Goal: Information Seeking & Learning: Check status

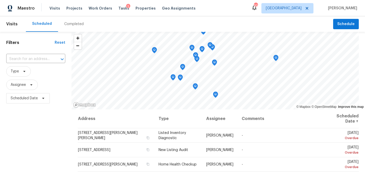
click at [73, 24] on div "Completed" at bounding box center [73, 23] width 19 height 5
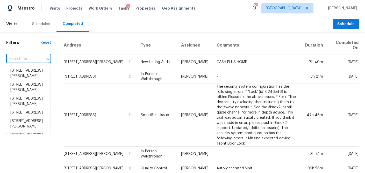
click at [23, 62] on input "text" at bounding box center [21, 59] width 30 height 8
paste input "2886 Jones Mill Rd Atlanta GA 30360"
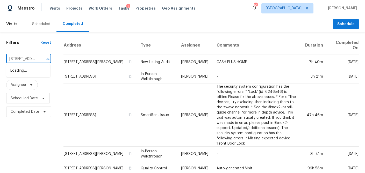
type input "2886 Jones Mill Rd Atlanta GA 30360"
click at [25, 71] on li "2886 Jones Mill Rd, Atlanta, GA 30360" at bounding box center [28, 74] width 44 height 14
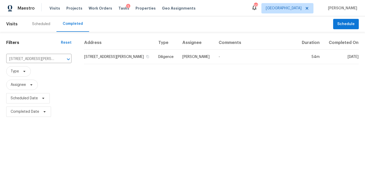
drag, startPoint x: 118, startPoint y: 58, endPoint x: 109, endPoint y: 68, distance: 13.6
click at [118, 58] on td "2886 Jones Mill Rd, Atlanta, GA 30360" at bounding box center [119, 57] width 70 height 15
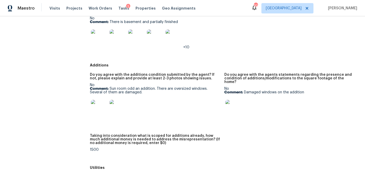
scroll to position [691, 0]
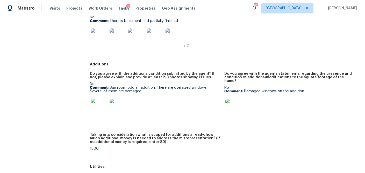
click at [98, 109] on img at bounding box center [99, 107] width 17 height 17
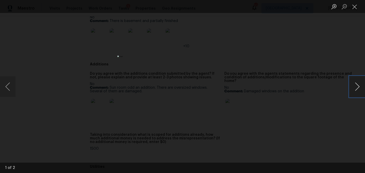
click at [356, 86] on button "Next image" at bounding box center [357, 86] width 16 height 21
click at [358, 8] on button "Close lightbox" at bounding box center [354, 6] width 10 height 9
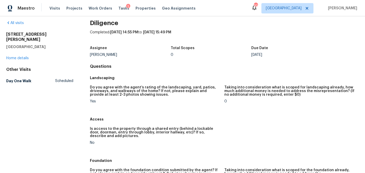
scroll to position [685, 0]
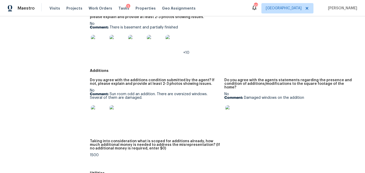
click at [101, 120] on img at bounding box center [99, 113] width 17 height 17
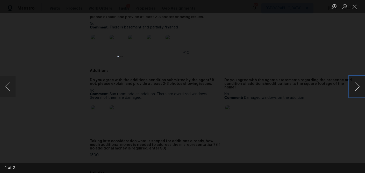
click at [355, 91] on button "Next image" at bounding box center [357, 86] width 16 height 21
click at [272, 85] on img "Lightbox" at bounding box center [216, 119] width 278 height 132
click at [355, 87] on button "Next image" at bounding box center [357, 86] width 16 height 21
click at [216, 91] on img "Lightbox" at bounding box center [206, 102] width 316 height 150
click at [355, 88] on button "Next image" at bounding box center [357, 86] width 16 height 21
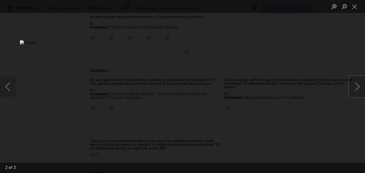
click at [185, 99] on img "Lightbox" at bounding box center [206, 128] width 373 height 177
drag, startPoint x: 354, startPoint y: 7, endPoint x: 358, endPoint y: 9, distance: 4.1
click at [354, 7] on button "Close lightbox" at bounding box center [354, 6] width 10 height 9
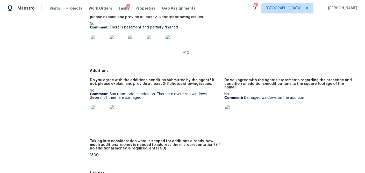
click at [206, 56] on figure "Do you agree with agent's description of the basement finish? If not, please ex…" at bounding box center [157, 37] width 134 height 51
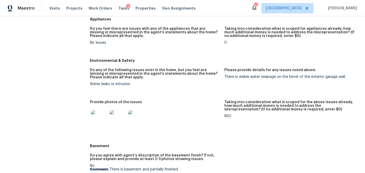
scroll to position [543, 0]
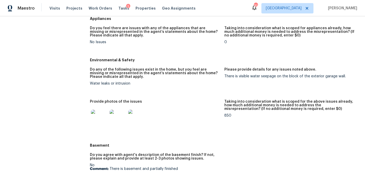
click at [103, 118] on img at bounding box center [99, 118] width 17 height 17
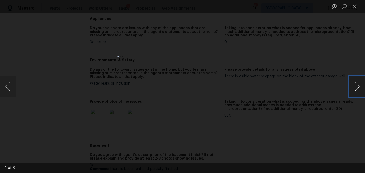
click at [356, 92] on button "Next image" at bounding box center [357, 86] width 16 height 21
click at [355, 92] on button "Next image" at bounding box center [357, 86] width 16 height 21
click at [356, 8] on button "Close lightbox" at bounding box center [354, 6] width 10 height 9
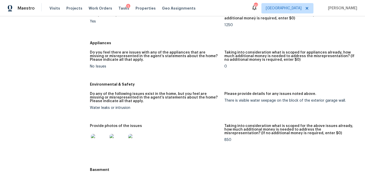
scroll to position [528, 0]
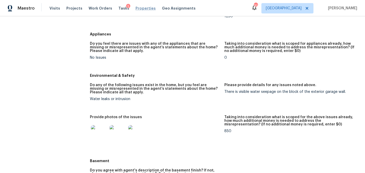
click at [142, 8] on span "Properties" at bounding box center [145, 8] width 20 height 5
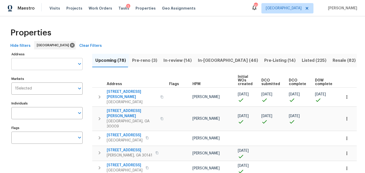
click at [40, 64] on input "Address" at bounding box center [42, 64] width 63 height 12
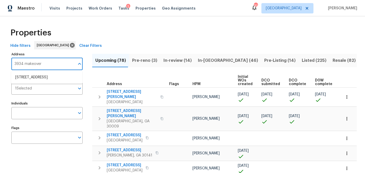
type input "3934 makeover"
click at [47, 64] on input "3934 makeover" at bounding box center [42, 64] width 63 height 12
click at [49, 78] on li "[STREET_ADDRESS]" at bounding box center [46, 77] width 71 height 9
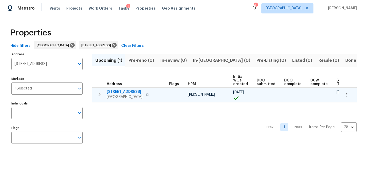
click at [115, 92] on span "[STREET_ADDRESS]" at bounding box center [125, 91] width 36 height 5
click at [100, 96] on icon "button" at bounding box center [99, 94] width 6 height 6
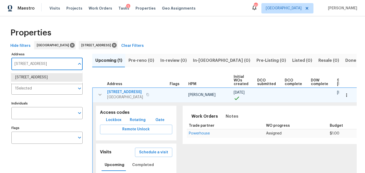
click at [27, 66] on input "[STREET_ADDRESS]" at bounding box center [42, 64] width 63 height 12
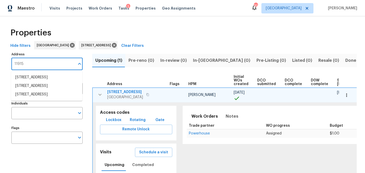
type input "11915"
click at [38, 75] on li "[STREET_ADDRESS]" at bounding box center [46, 77] width 71 height 9
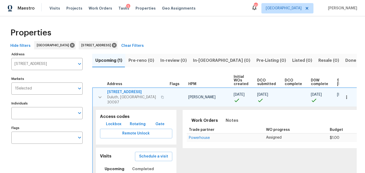
scroll to position [46, 0]
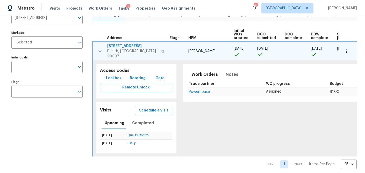
click at [132, 46] on span "[STREET_ADDRESS]" at bounding box center [132, 46] width 51 height 5
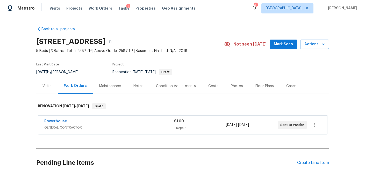
click at [49, 86] on div "Visits" at bounding box center [46, 86] width 9 height 5
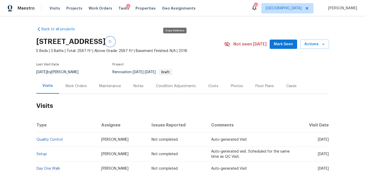
drag, startPoint x: 175, startPoint y: 42, endPoint x: 210, endPoint y: 30, distance: 36.2
click at [112, 42] on icon "button" at bounding box center [110, 41] width 3 height 3
click at [115, 42] on button "button" at bounding box center [109, 41] width 9 height 9
click at [112, 41] on icon "button" at bounding box center [110, 41] width 3 height 3
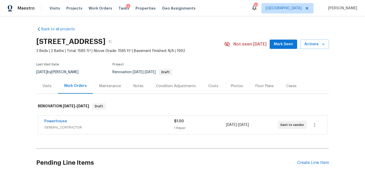
click at [49, 85] on div "Visits" at bounding box center [46, 86] width 9 height 5
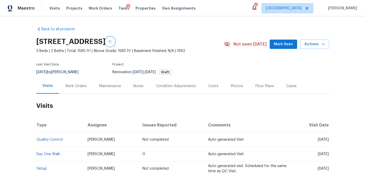
click at [112, 41] on icon "button" at bounding box center [110, 41] width 3 height 3
